Goal: Task Accomplishment & Management: Manage account settings

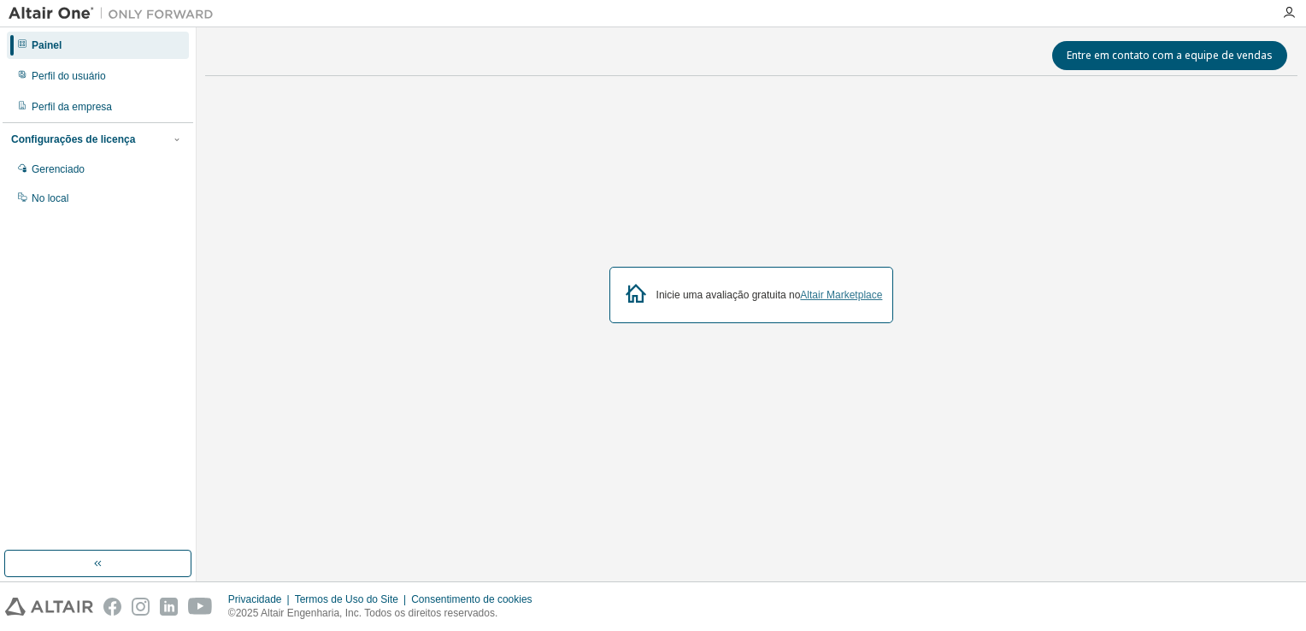
click at [853, 293] on link "Altair Marketplace" at bounding box center [841, 295] width 82 height 12
click at [109, 85] on div "Perfil do usuário" at bounding box center [98, 75] width 182 height 27
click at [99, 188] on div "No local" at bounding box center [98, 198] width 182 height 27
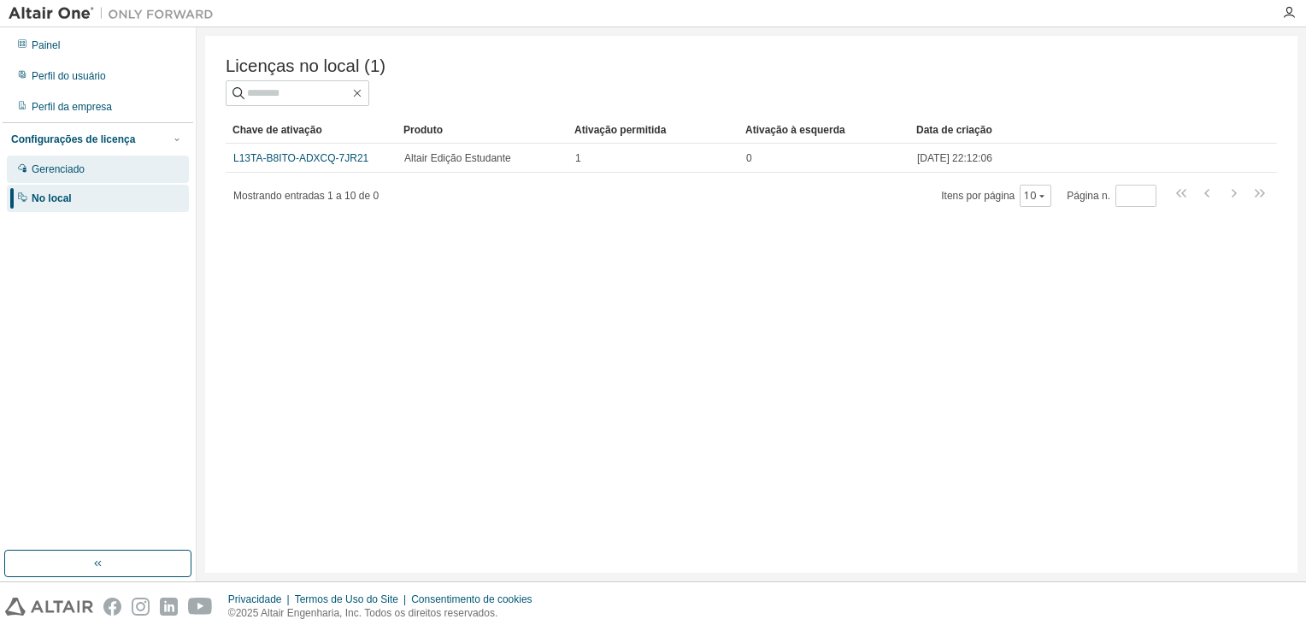
click at [75, 173] on div "Gerenciado" at bounding box center [58, 169] width 53 height 14
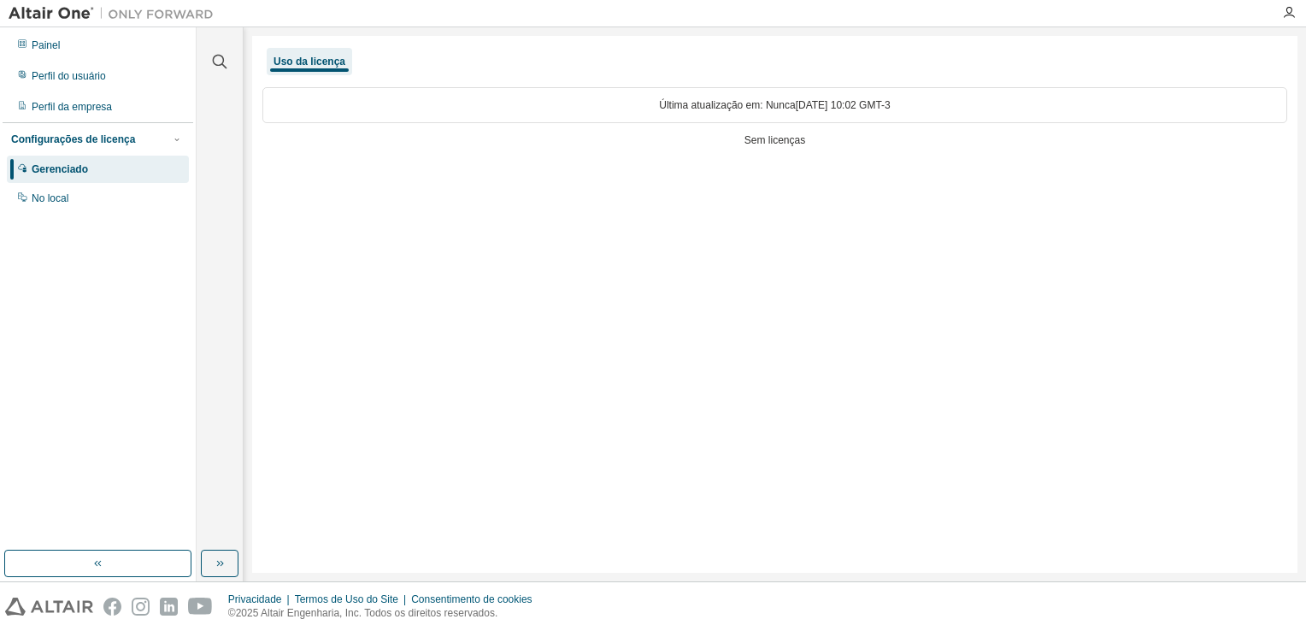
click at [748, 109] on div "Última atualização em: Nunca [DATE] 10:02 GMT-3" at bounding box center [774, 105] width 1025 height 36
click at [749, 109] on div "Última atualização em: Nunca [DATE] 10:02 GMT-3" at bounding box center [774, 105] width 1025 height 36
drag, startPoint x: 749, startPoint y: 109, endPoint x: 726, endPoint y: 168, distance: 63.0
click at [726, 168] on div "Uso da licença Última atualização em: Nunca [DATE] 10:02 GMT-3 Sem licenças" at bounding box center [774, 304] width 1045 height 537
click at [94, 189] on div "No local" at bounding box center [98, 198] width 182 height 27
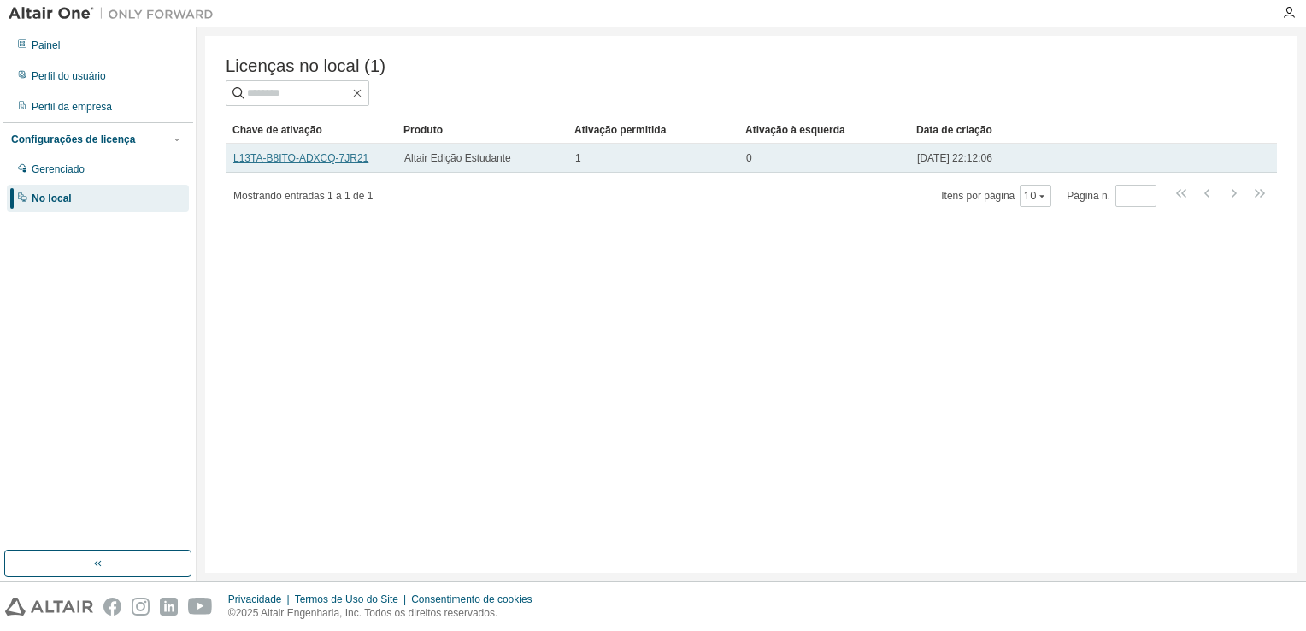
click at [326, 164] on link "L13TA-B8ITO-ADXCQ-7JR21" at bounding box center [300, 158] width 135 height 12
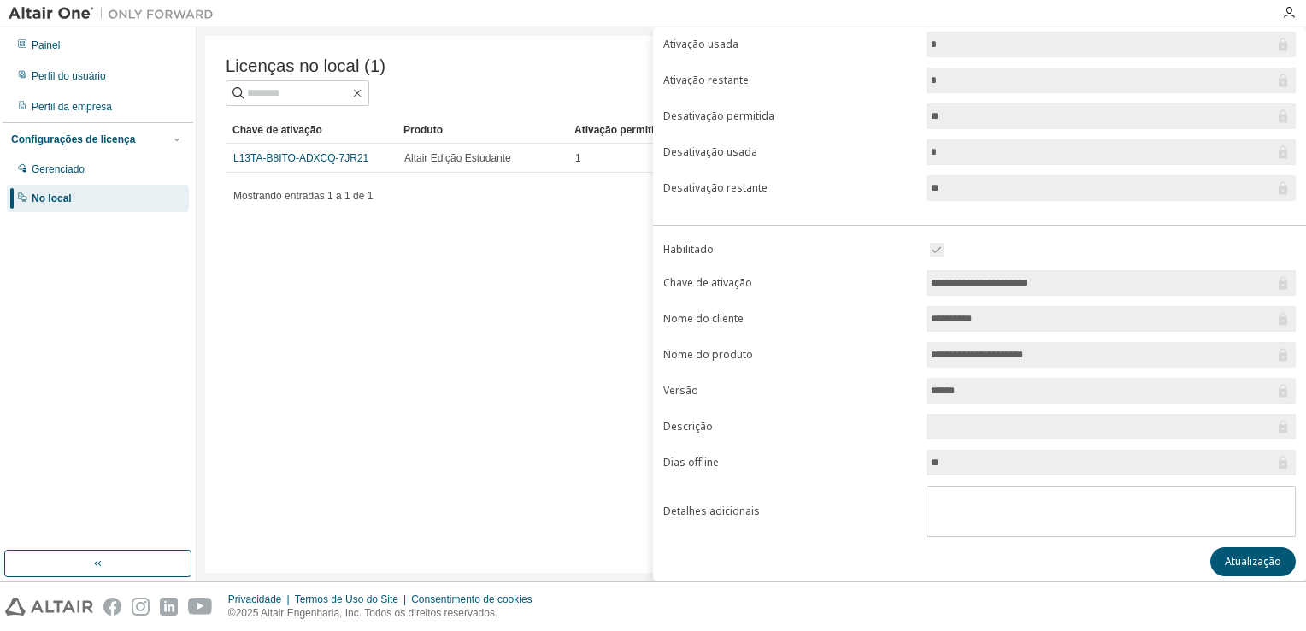
scroll to position [151, 0]
click at [1254, 552] on button "Atualização" at bounding box center [1252, 558] width 85 height 29
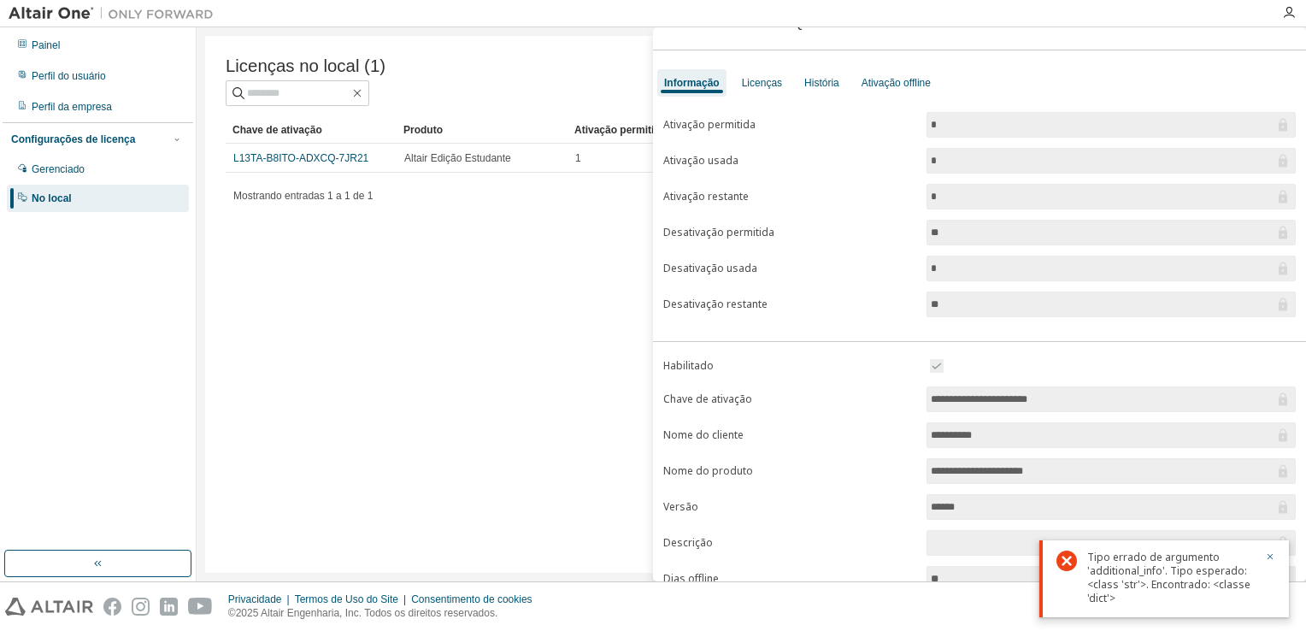
scroll to position [0, 0]
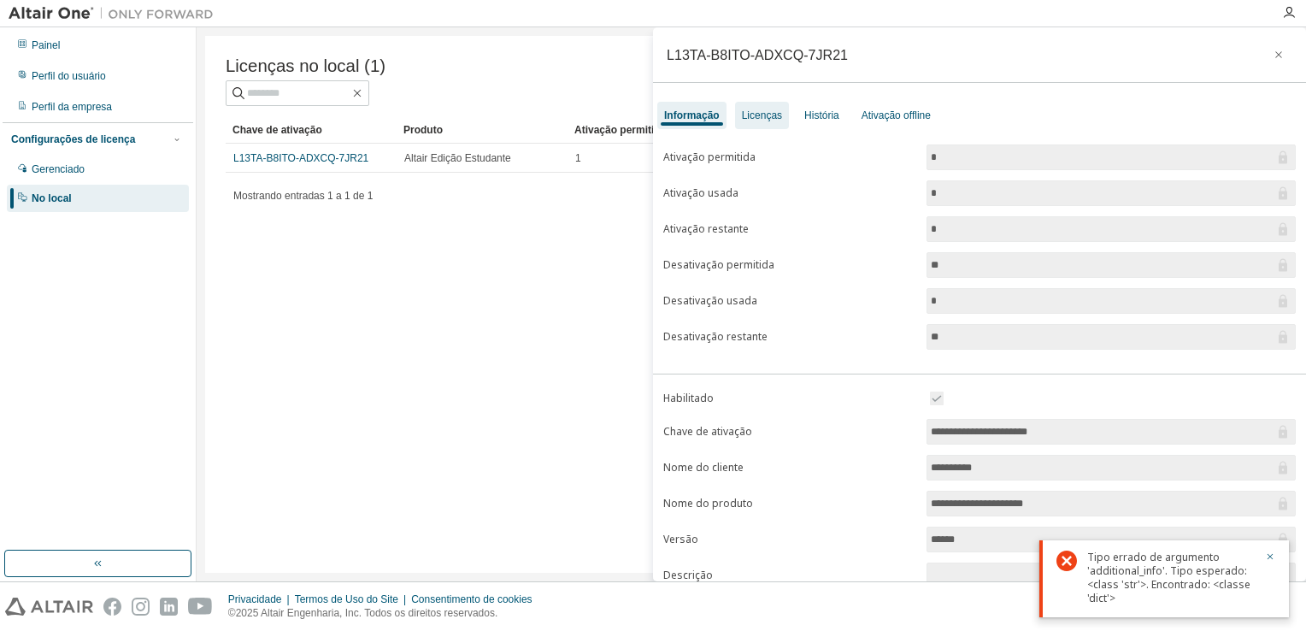
click at [762, 114] on div "Licenças" at bounding box center [762, 116] width 40 height 14
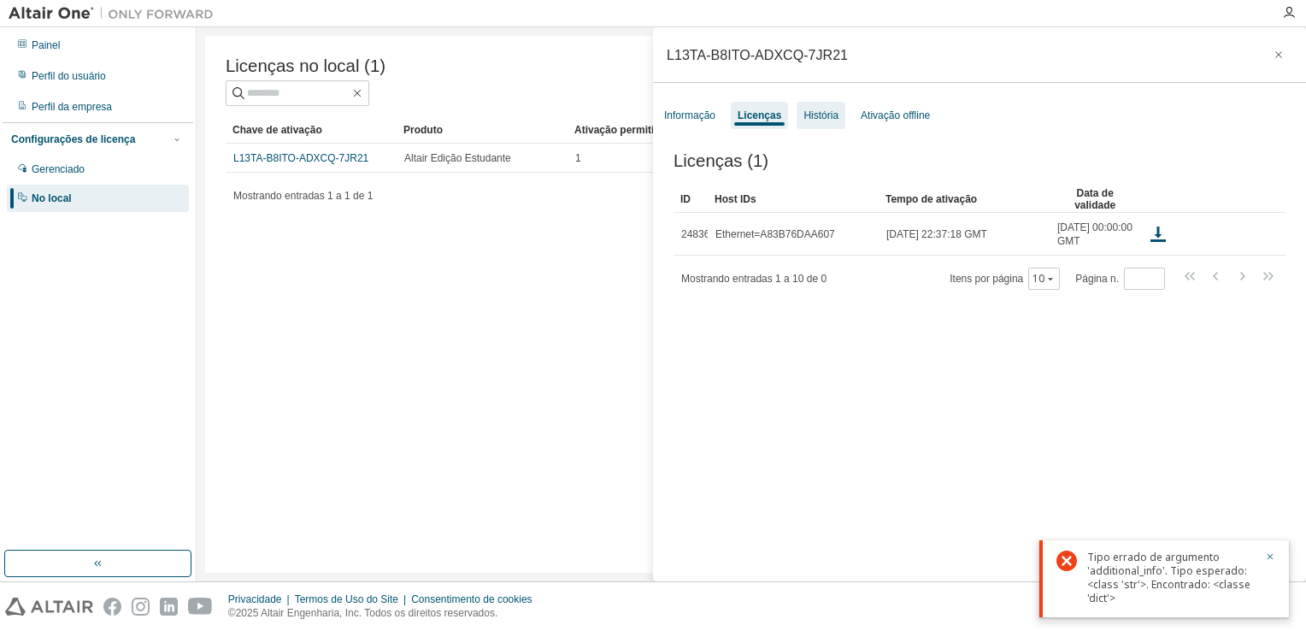
click at [810, 117] on div "História" at bounding box center [820, 116] width 35 height 14
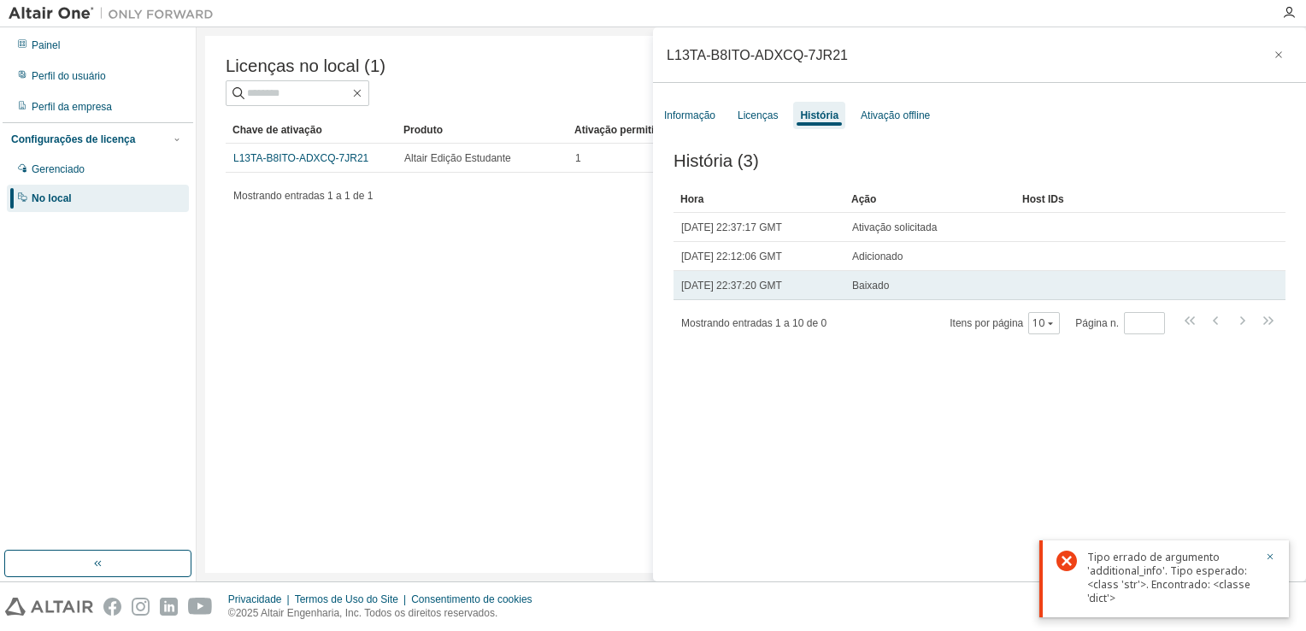
click at [860, 286] on span "Baixado" at bounding box center [870, 286] width 37 height 14
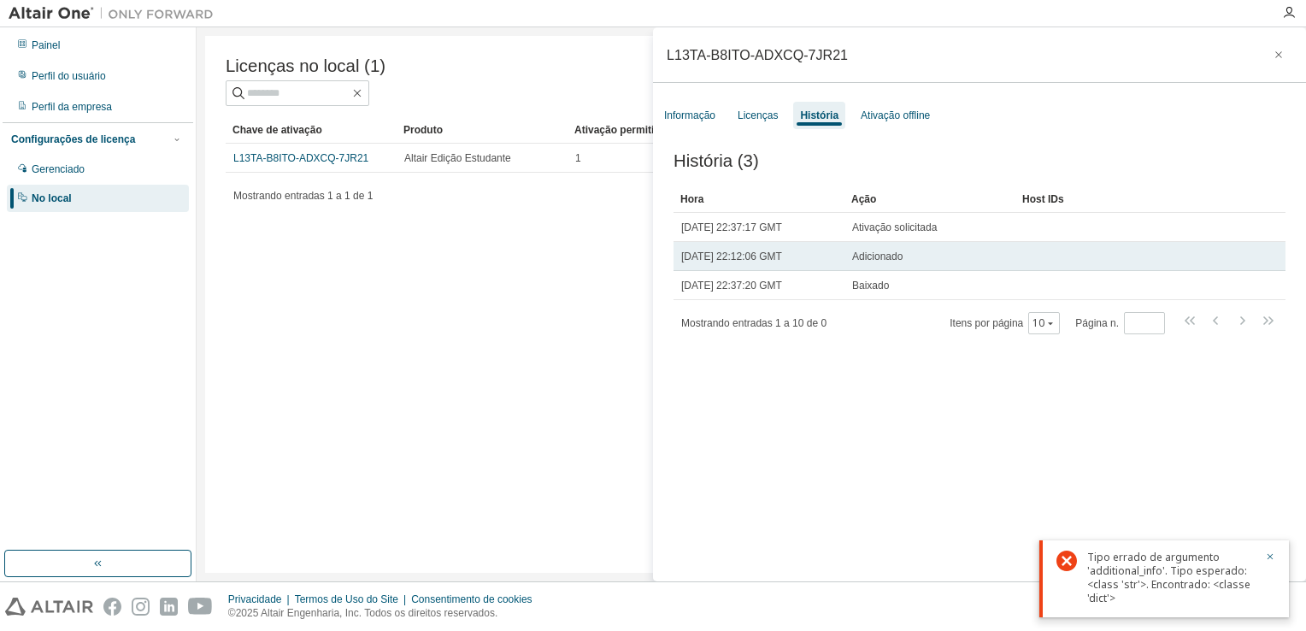
click at [873, 260] on span "Adicionado" at bounding box center [877, 257] width 50 height 14
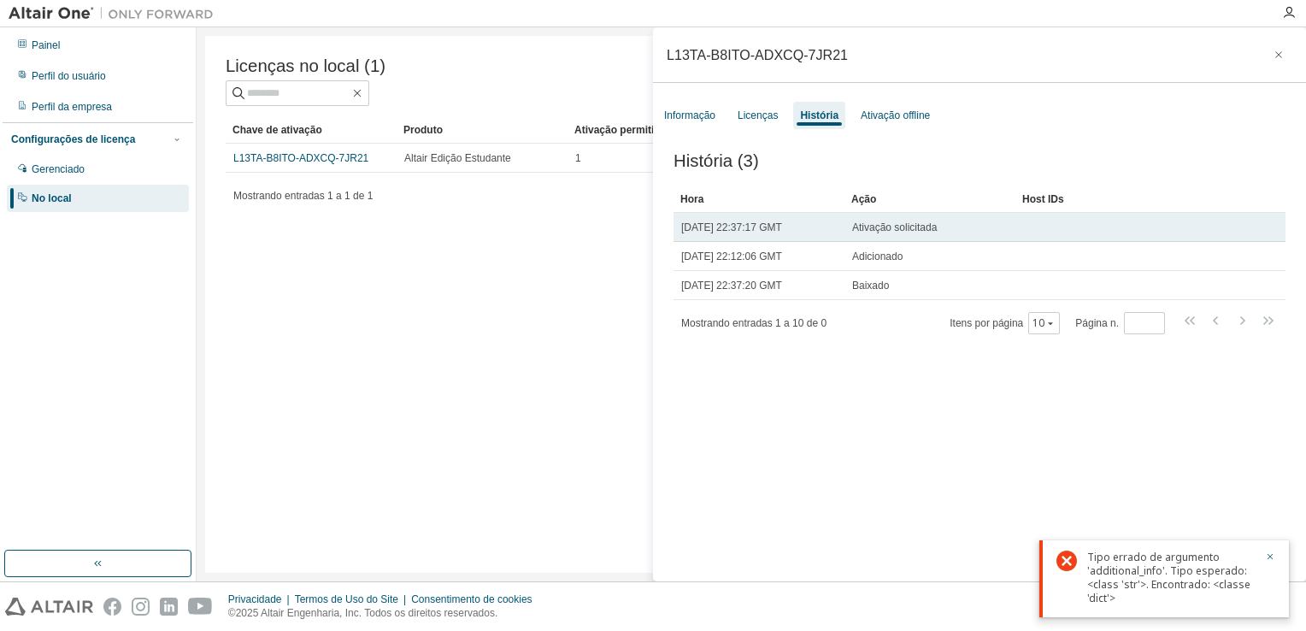
click at [884, 234] on span "Ativação solicitada" at bounding box center [894, 227] width 85 height 14
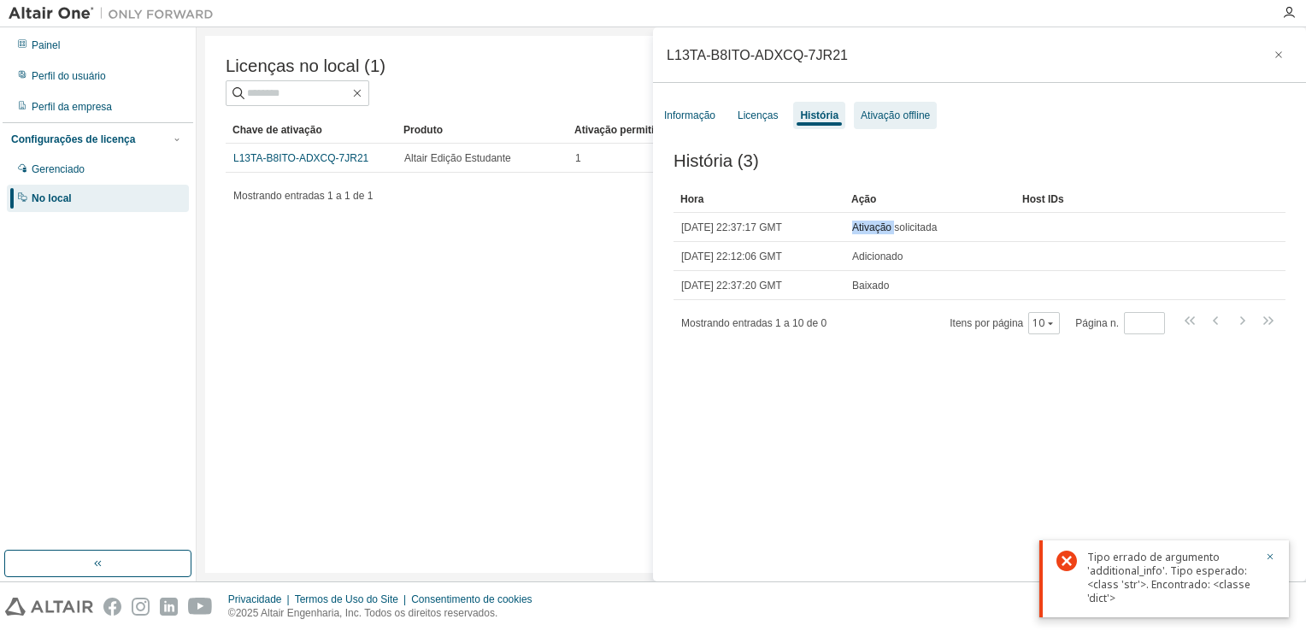
drag, startPoint x: 884, startPoint y: 234, endPoint x: 870, endPoint y: 121, distance: 113.6
click at [870, 121] on div "Ativação offline" at bounding box center [894, 116] width 69 height 14
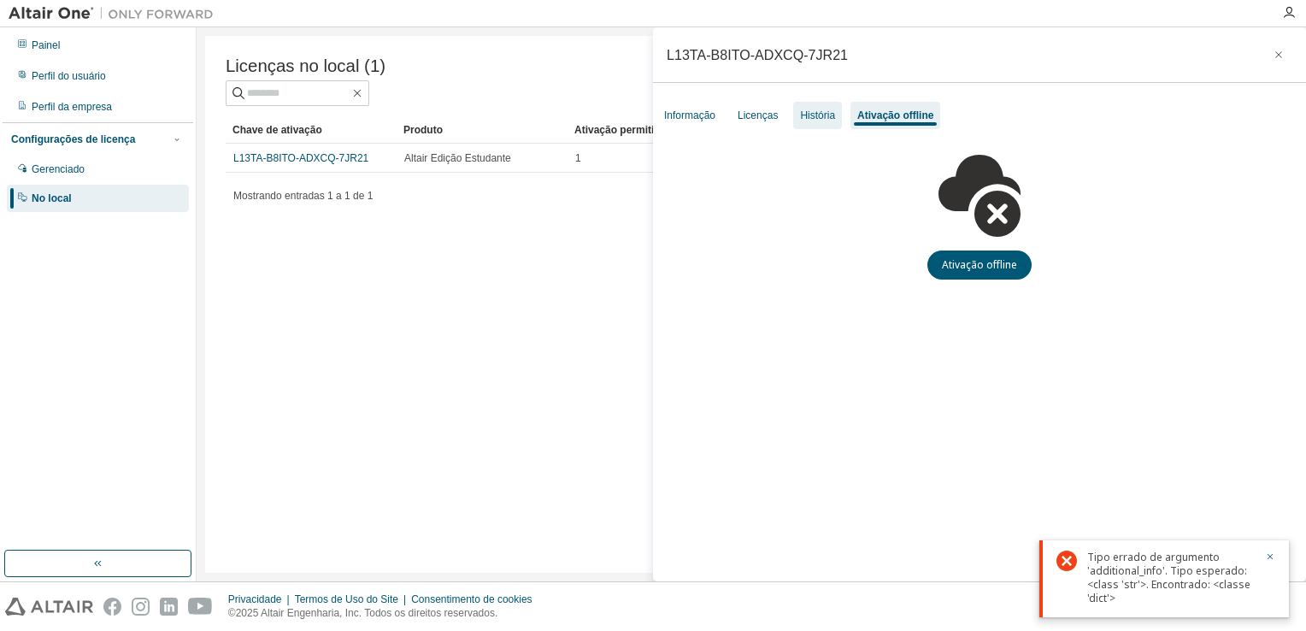
click at [809, 118] on div "História" at bounding box center [817, 116] width 35 height 14
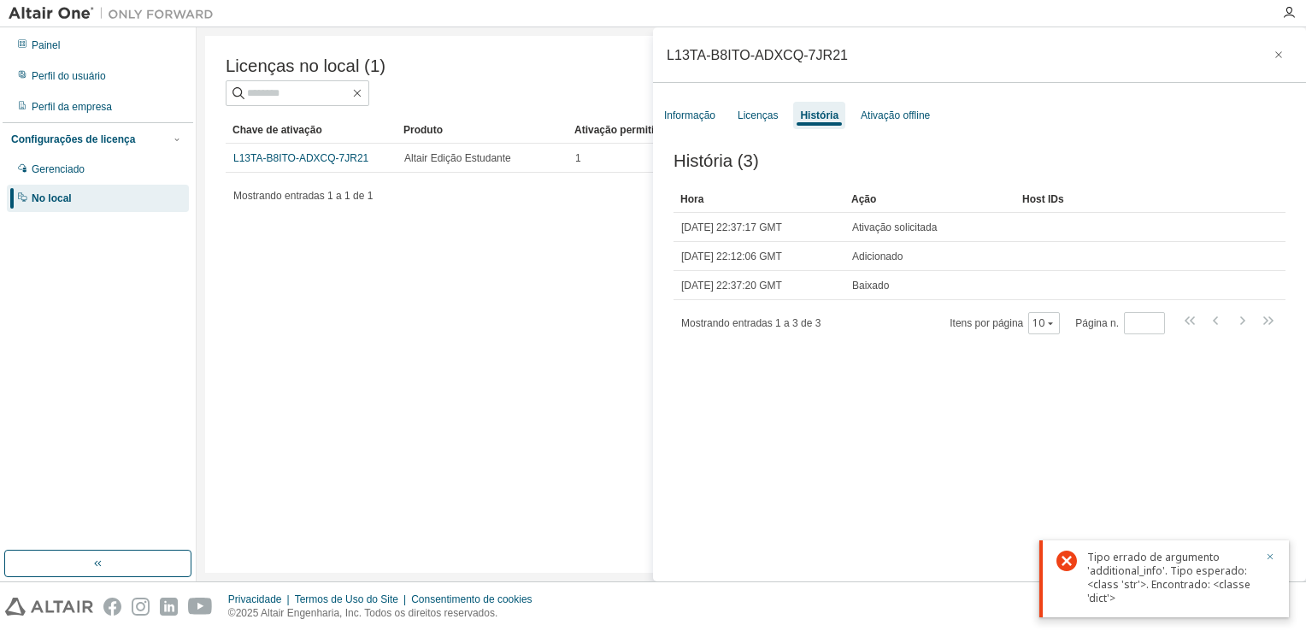
click at [1270, 552] on icon "button" at bounding box center [1270, 556] width 10 height 10
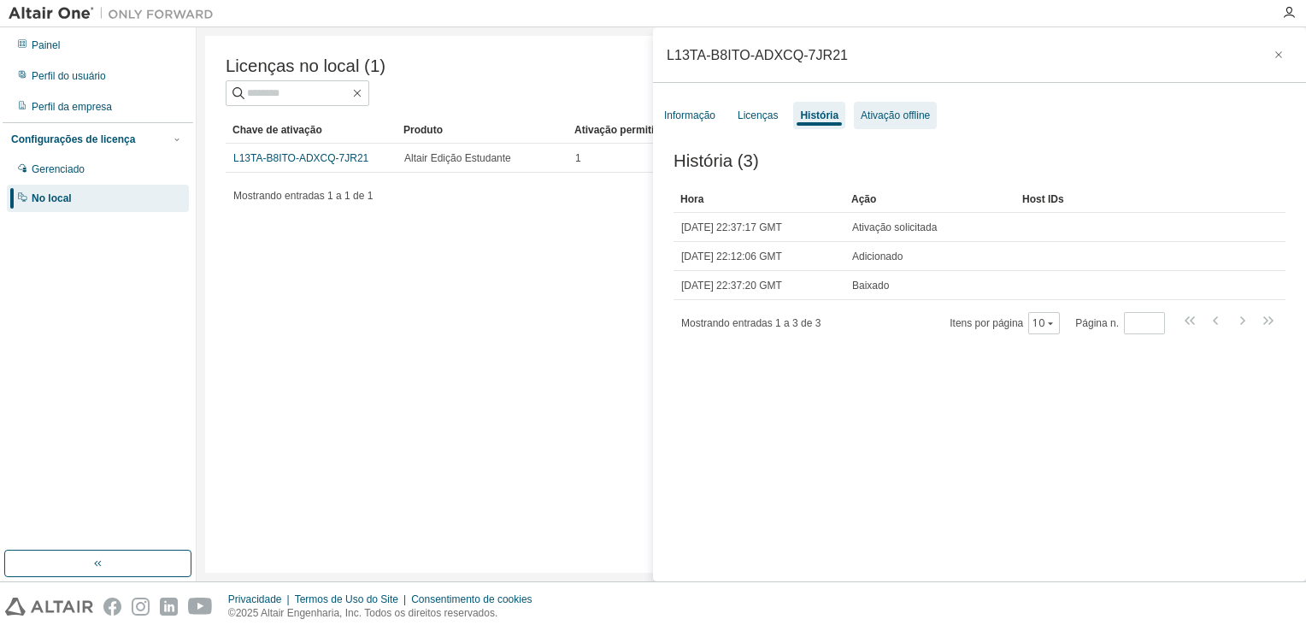
click at [896, 108] on div "Ativação offline" at bounding box center [895, 115] width 83 height 27
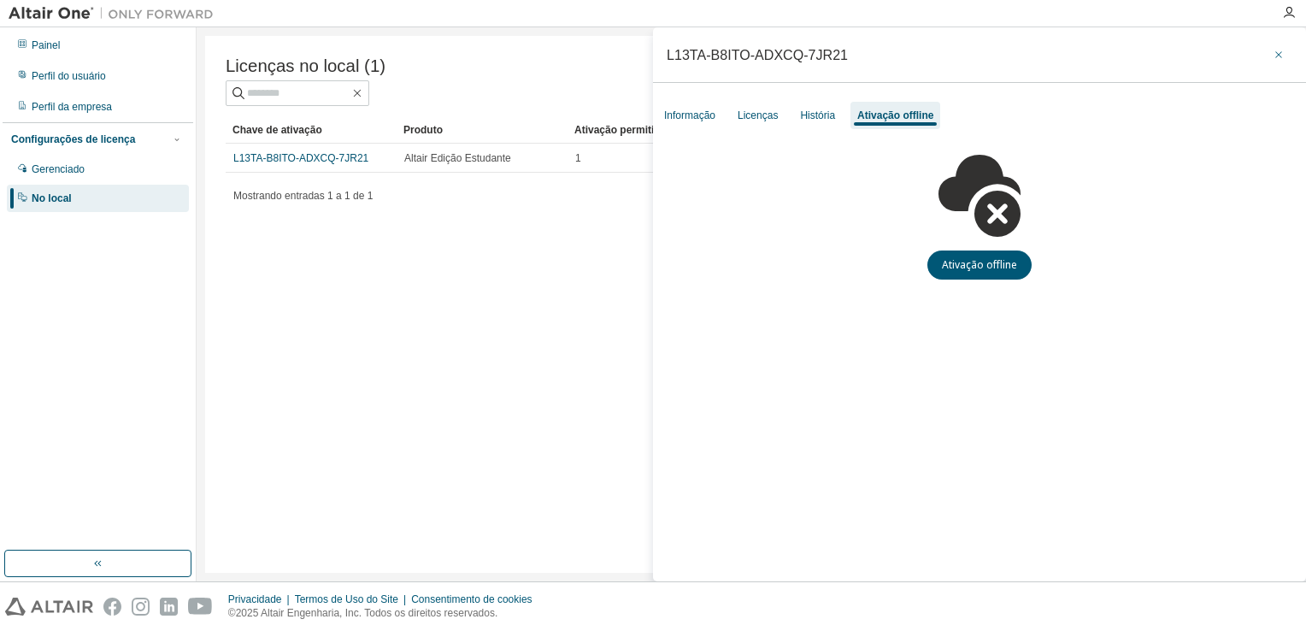
click at [1278, 56] on icon "button" at bounding box center [1278, 55] width 12 height 14
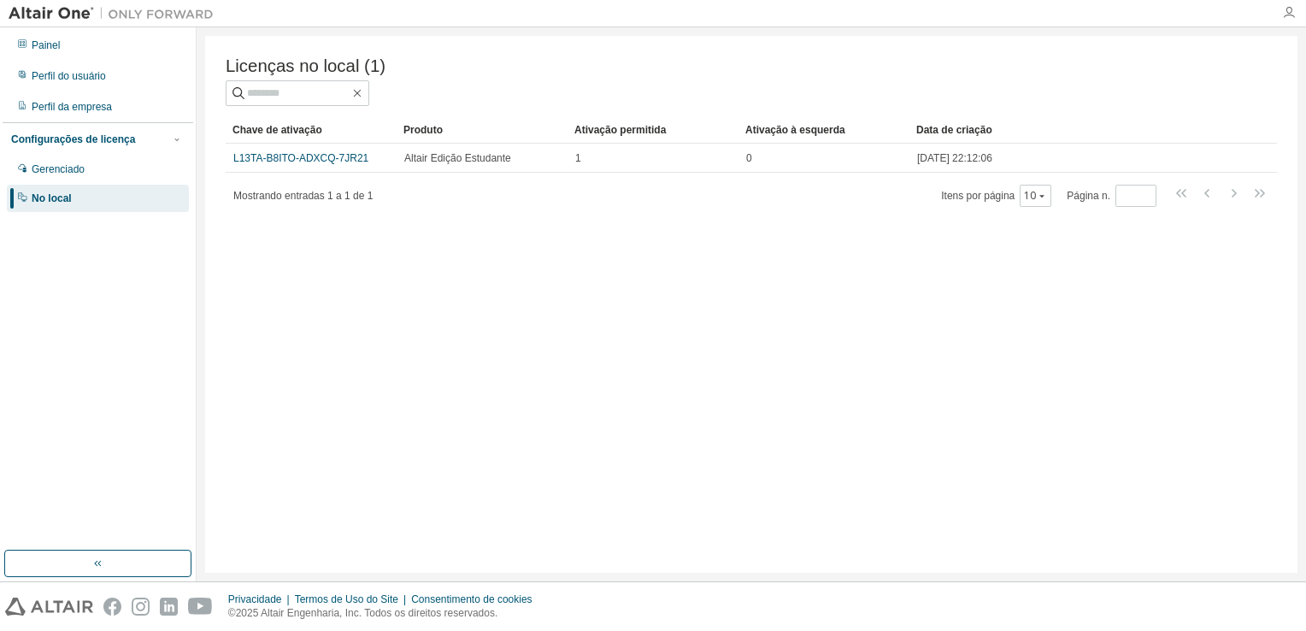
click at [1289, 11] on icon "button" at bounding box center [1289, 13] width 14 height 14
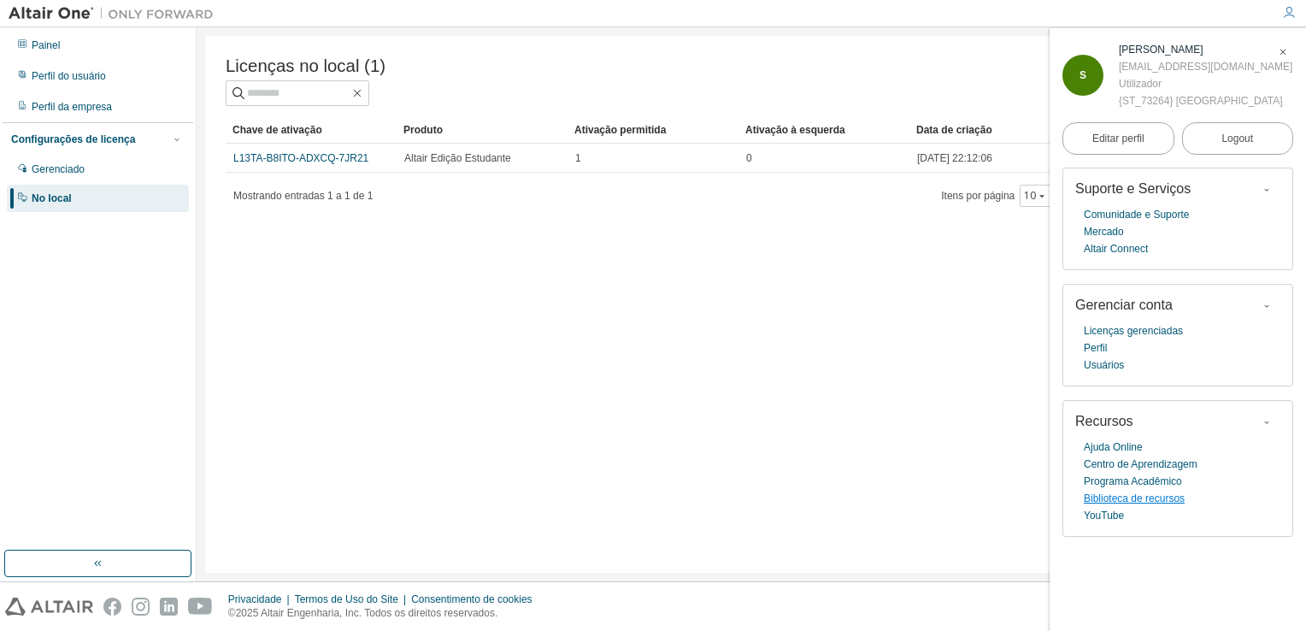
click at [1155, 507] on link "Biblioteca de recursos" at bounding box center [1134, 498] width 101 height 17
